Goal: Transaction & Acquisition: Download file/media

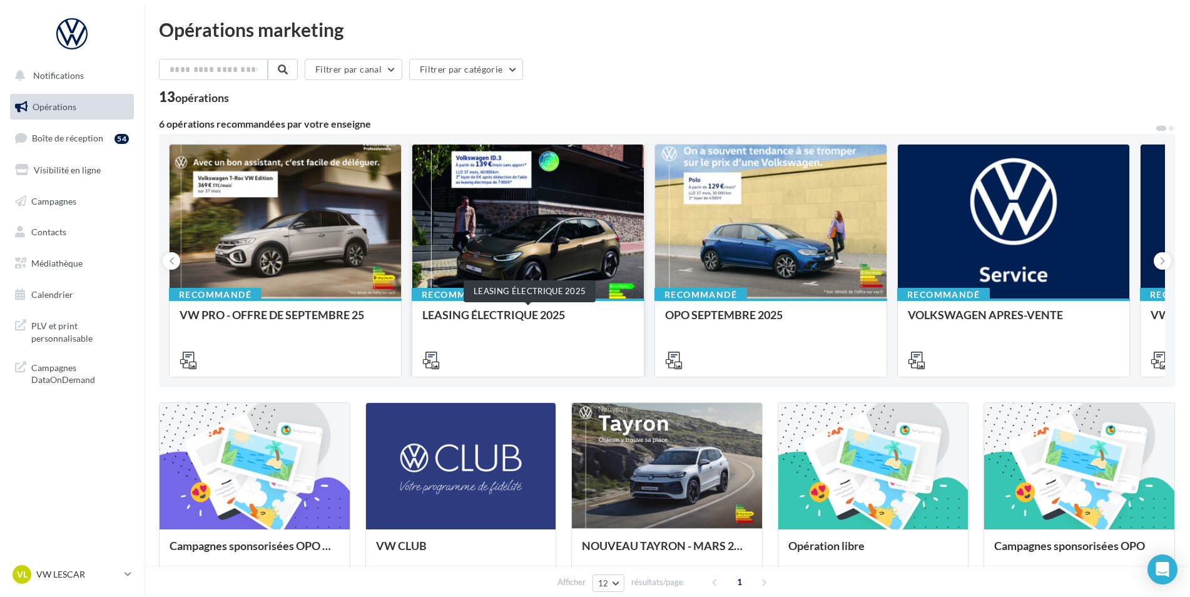
click at [524, 314] on div "LEASING ÉLECTRIQUE 2025" at bounding box center [527, 320] width 211 height 25
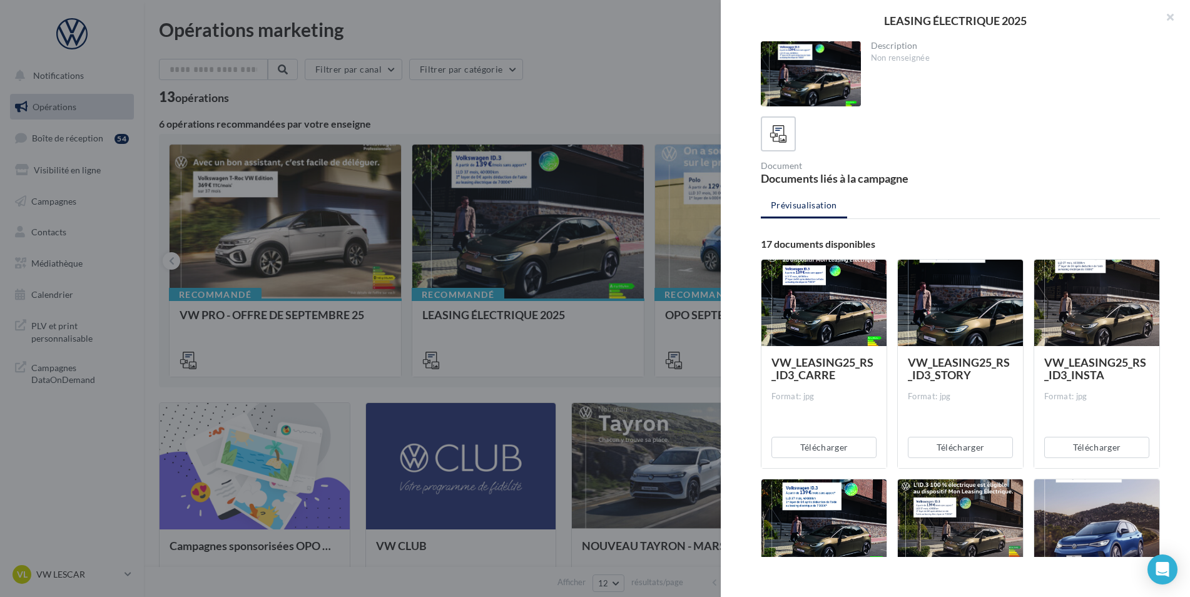
click at [622, 86] on div at bounding box center [595, 298] width 1190 height 597
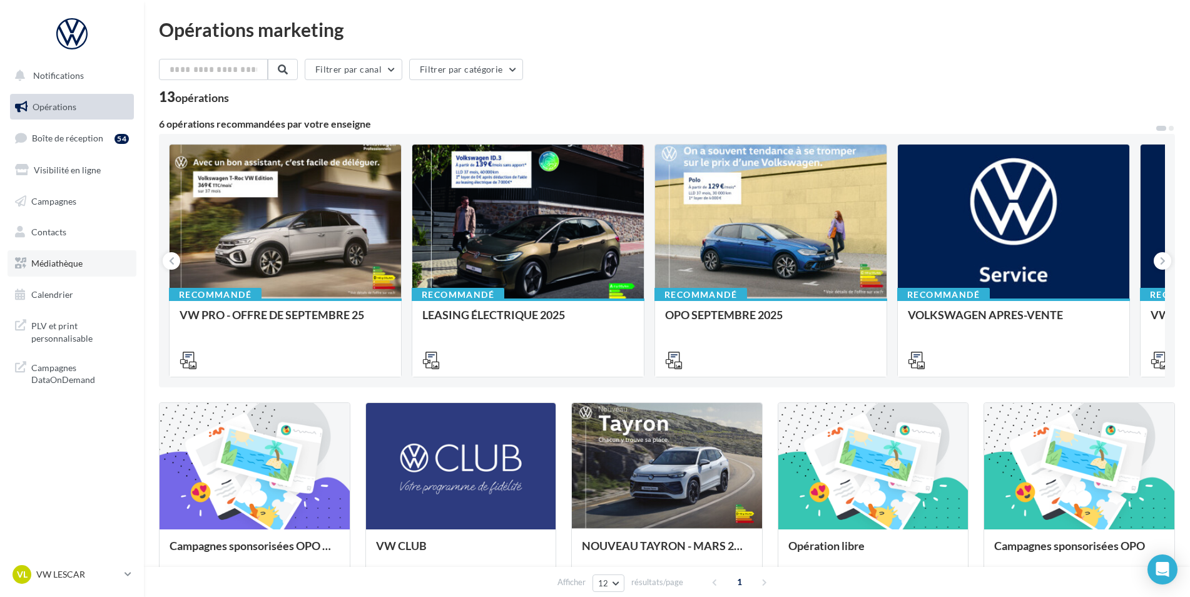
click at [74, 268] on link "Médiathèque" at bounding box center [72, 263] width 129 height 26
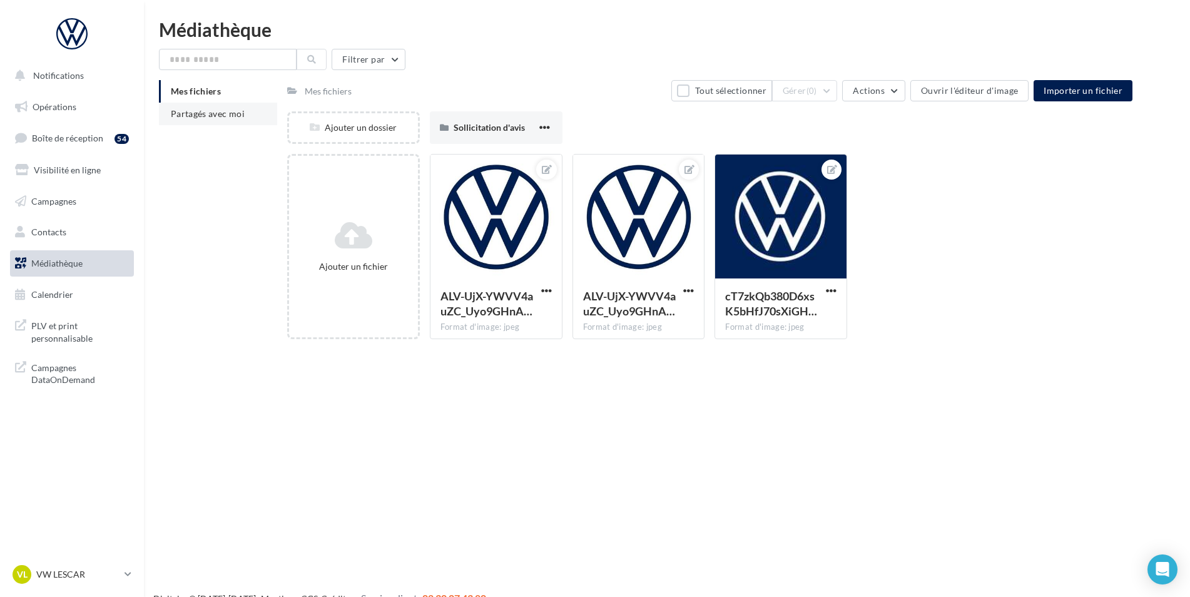
click at [233, 114] on span "Partagés avec moi" at bounding box center [208, 113] width 74 height 11
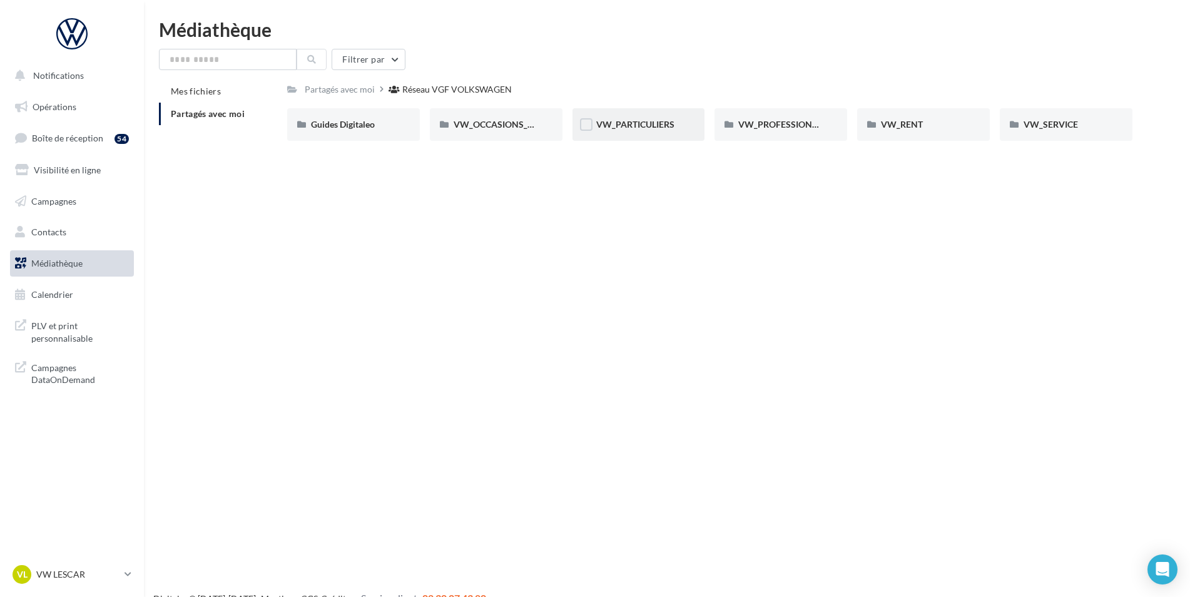
click at [632, 132] on div "VW_PARTICULIERS" at bounding box center [638, 124] width 133 height 33
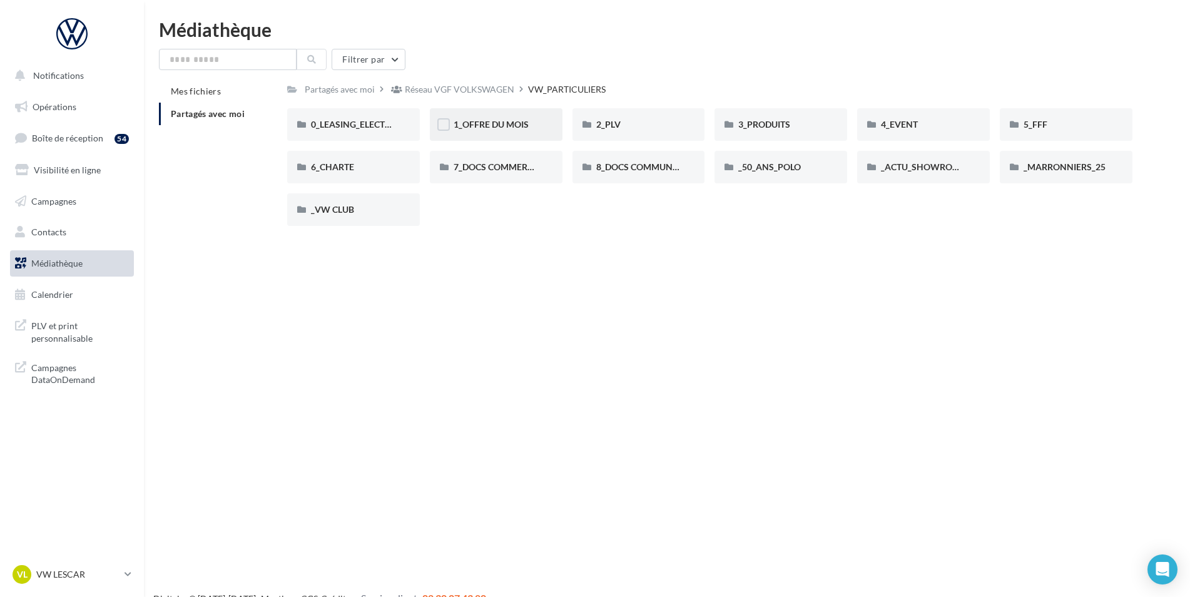
click at [519, 130] on div "1_OFFRE DU MOIS" at bounding box center [496, 124] width 85 height 13
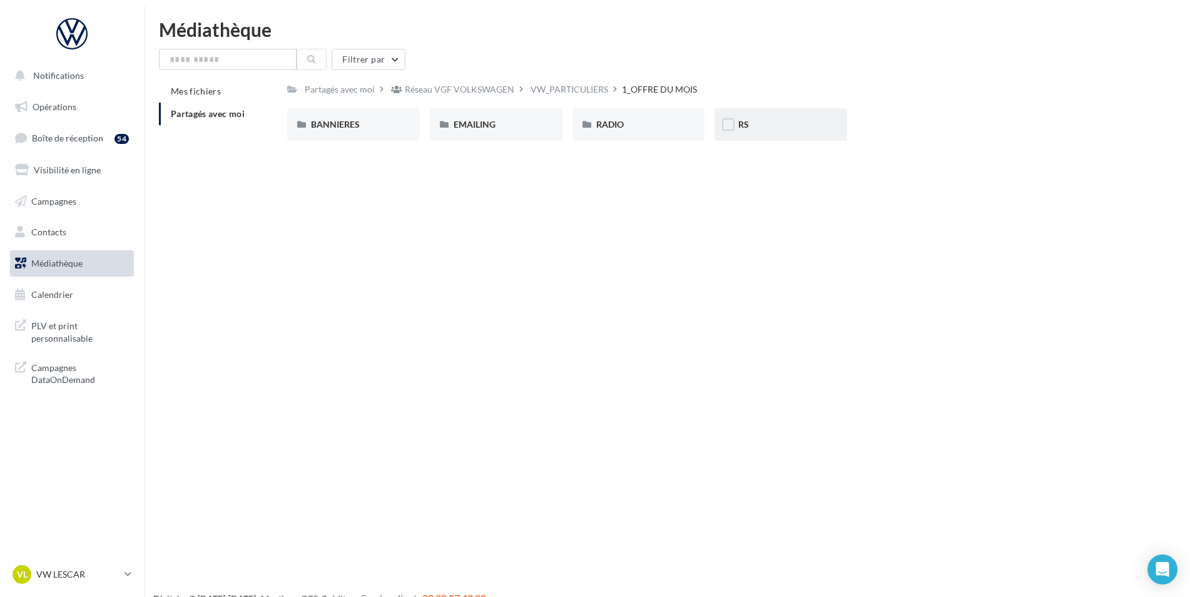
click at [757, 121] on div "RS" at bounding box center [780, 124] width 85 height 13
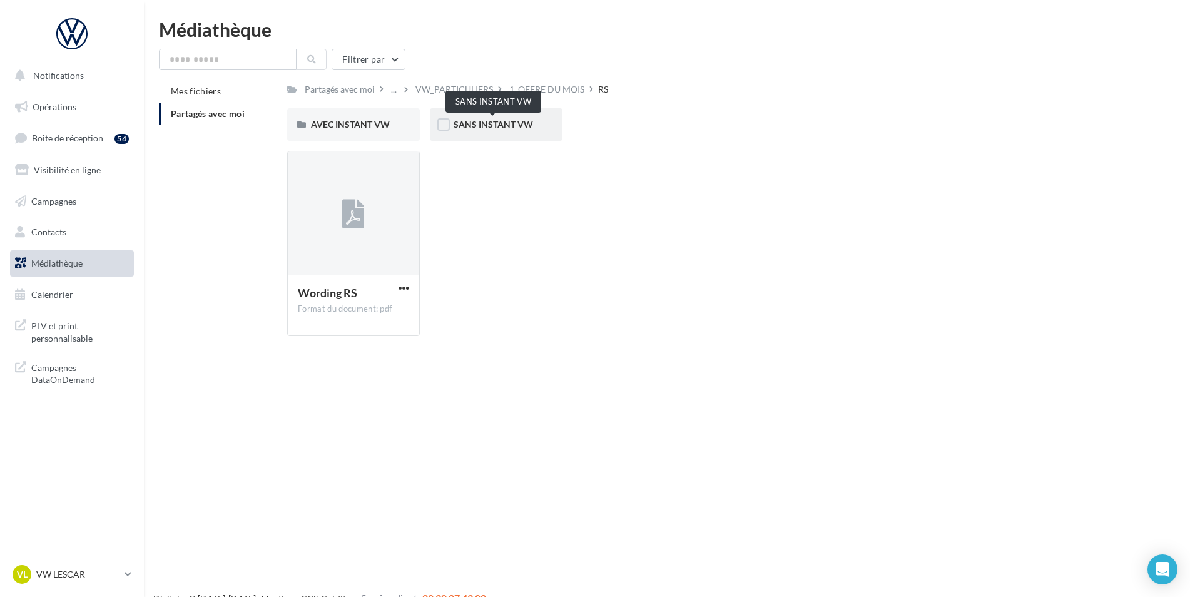
click at [492, 119] on span "SANS INSTANT VW" at bounding box center [493, 124] width 79 height 11
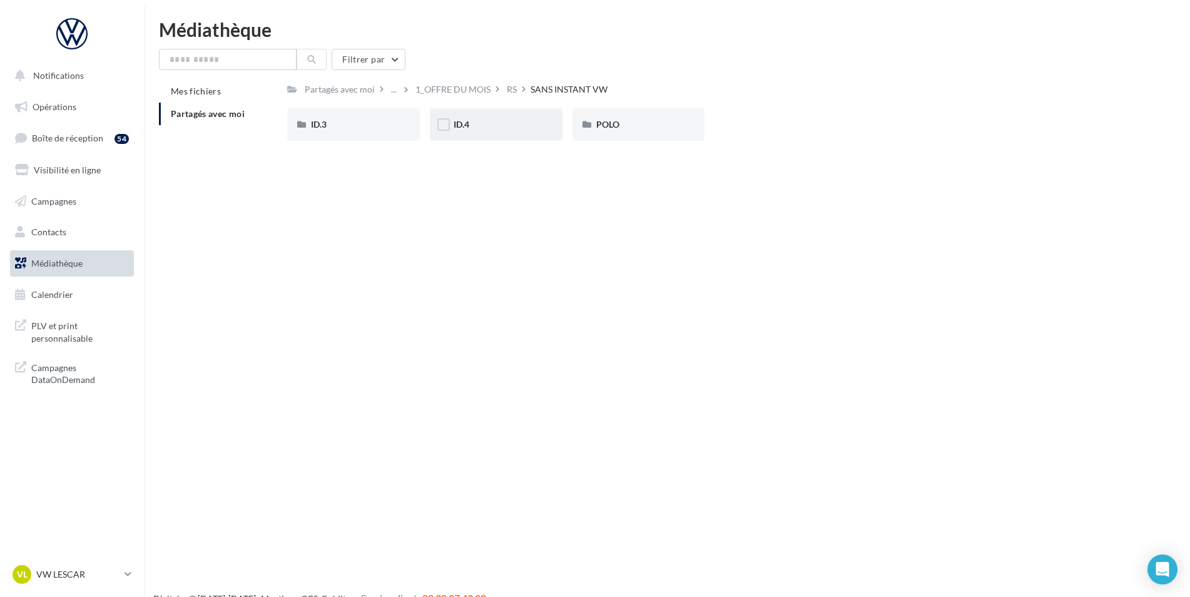
click at [487, 126] on div "ID.4" at bounding box center [496, 124] width 85 height 13
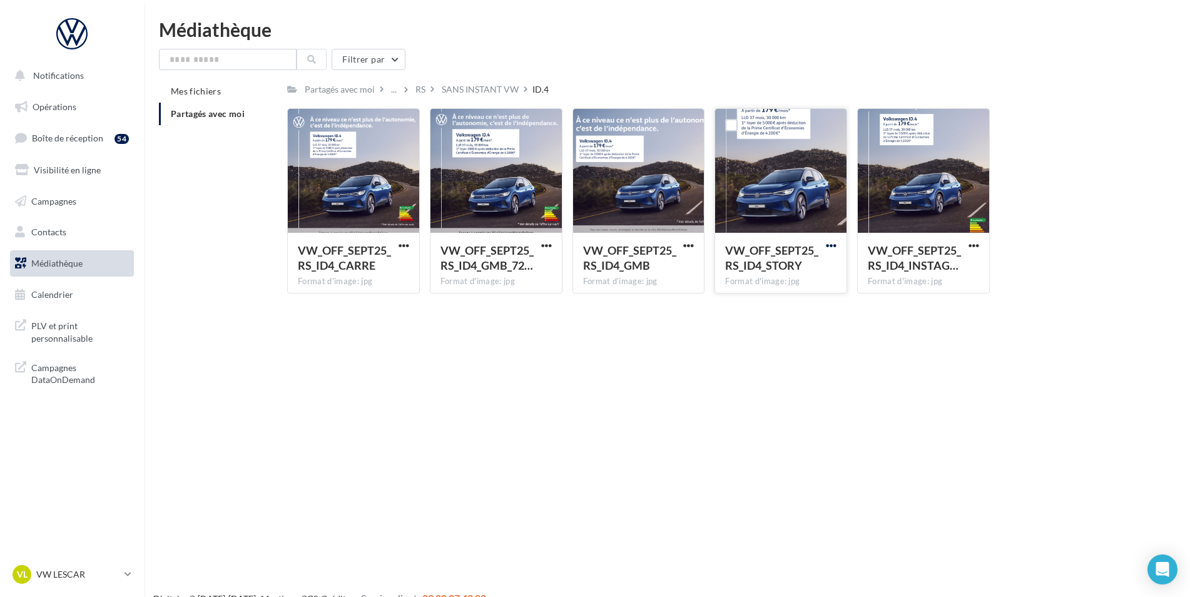
click at [830, 247] on span "button" at bounding box center [831, 245] width 11 height 11
click at [786, 277] on button "Télécharger" at bounding box center [776, 270] width 125 height 33
click at [436, 82] on div "RS" at bounding box center [426, 89] width 26 height 18
click at [471, 87] on div "SANS INSTANT VW" at bounding box center [480, 89] width 77 height 13
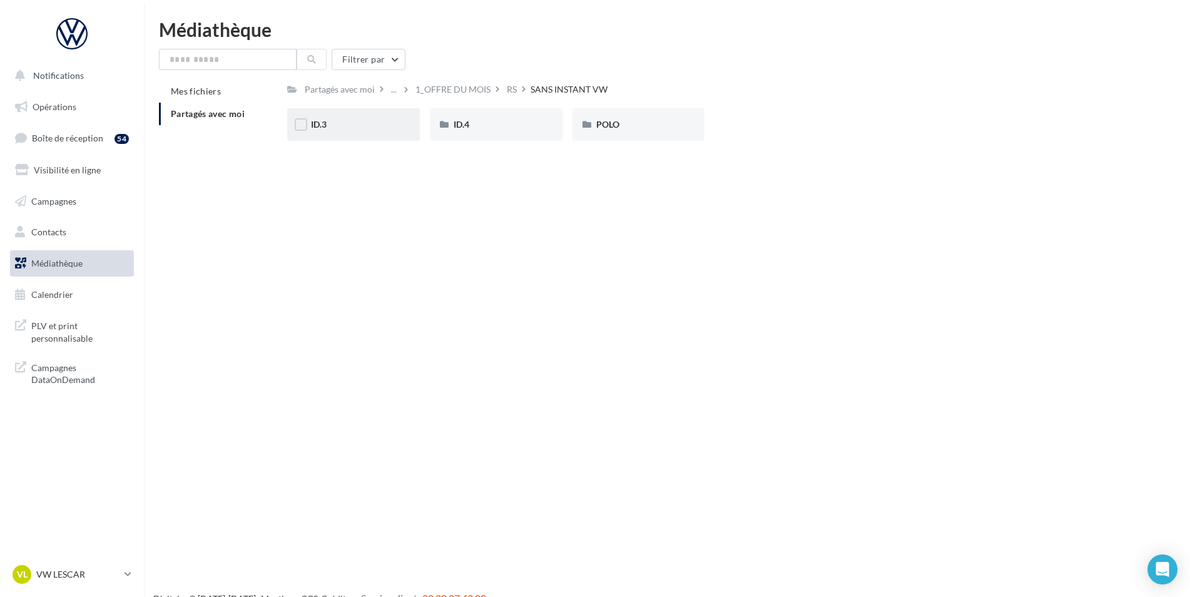
click at [369, 135] on div "ID.3" at bounding box center [353, 124] width 133 height 33
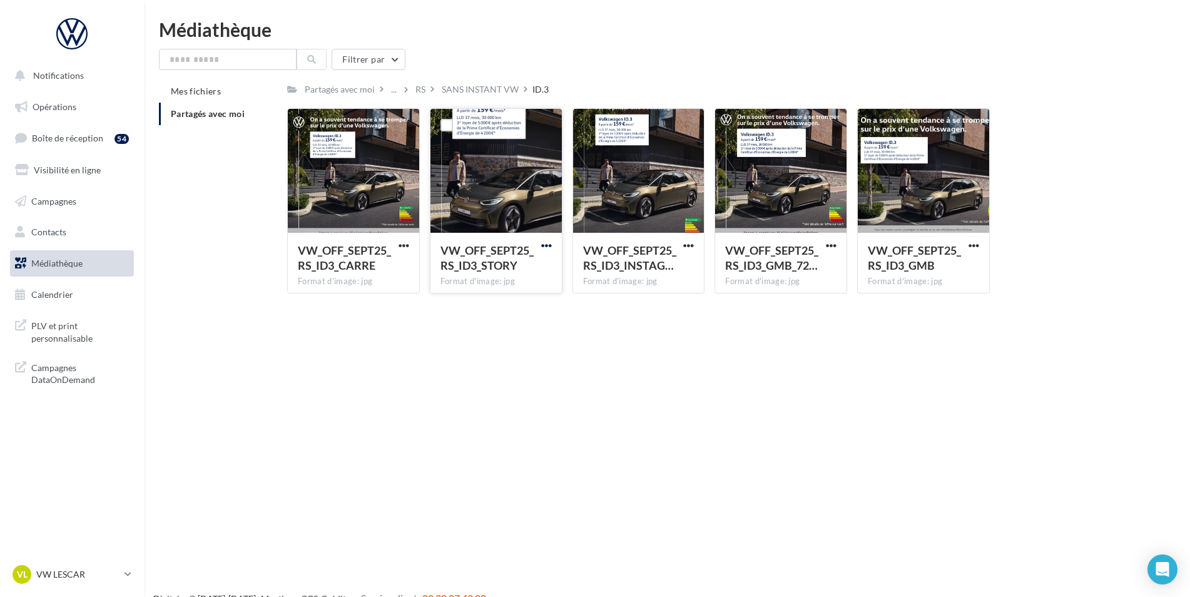
click at [542, 245] on span "button" at bounding box center [546, 245] width 11 height 11
click at [504, 272] on button "Télécharger" at bounding box center [491, 270] width 125 height 33
